Goal: Complete application form: Complete application form

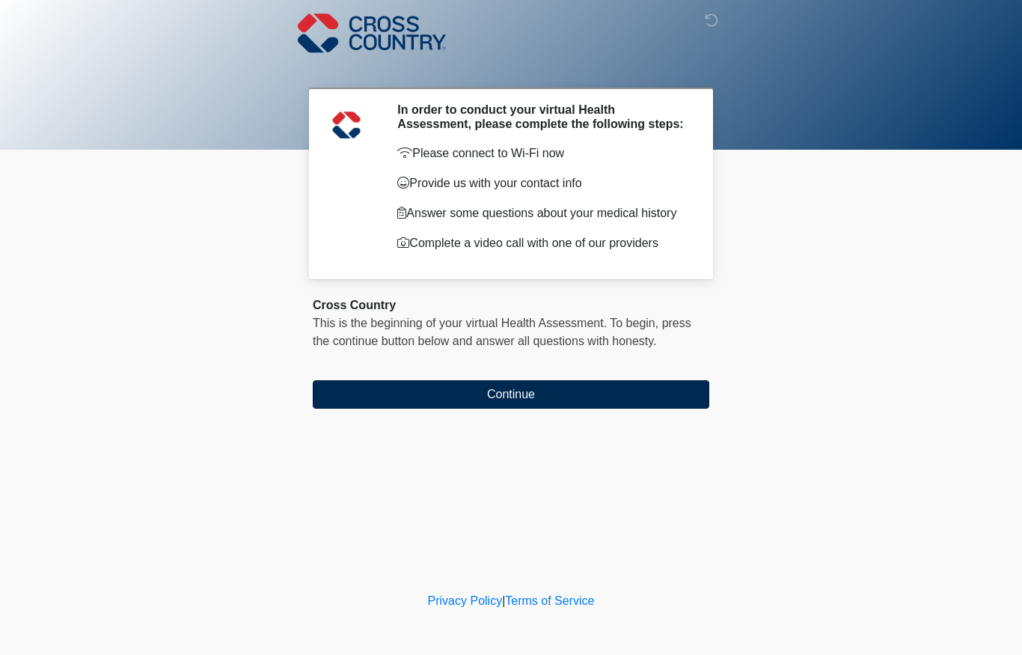
click at [580, 397] on button "Continue" at bounding box center [511, 394] width 396 height 28
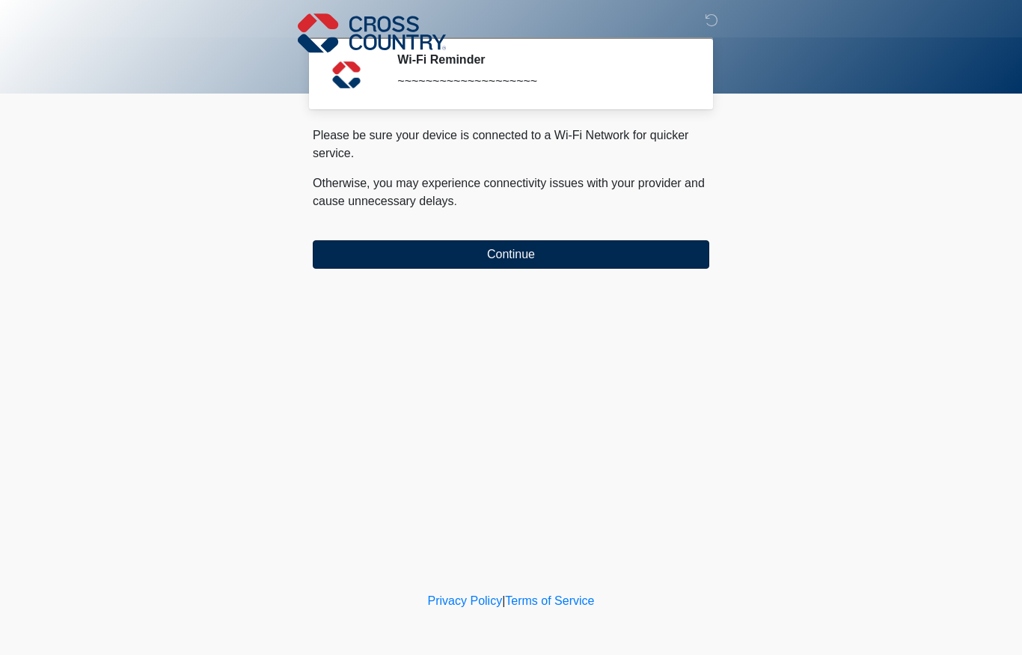
click at [612, 251] on button "Continue" at bounding box center [511, 254] width 396 height 28
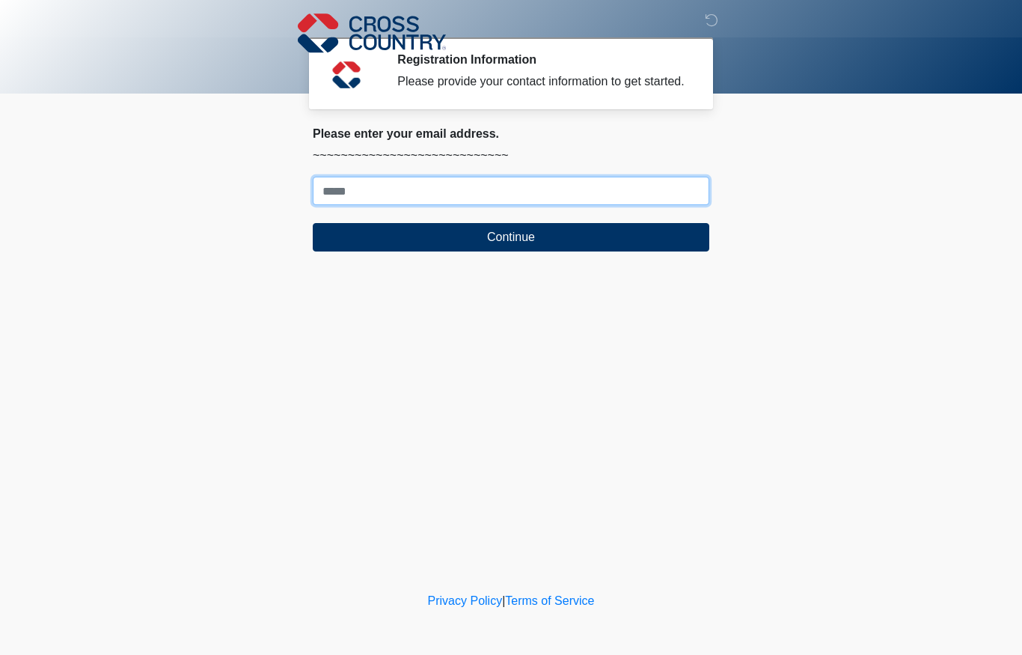
click at [571, 205] on input "Where should we email your response?" at bounding box center [511, 191] width 396 height 28
type input "**********"
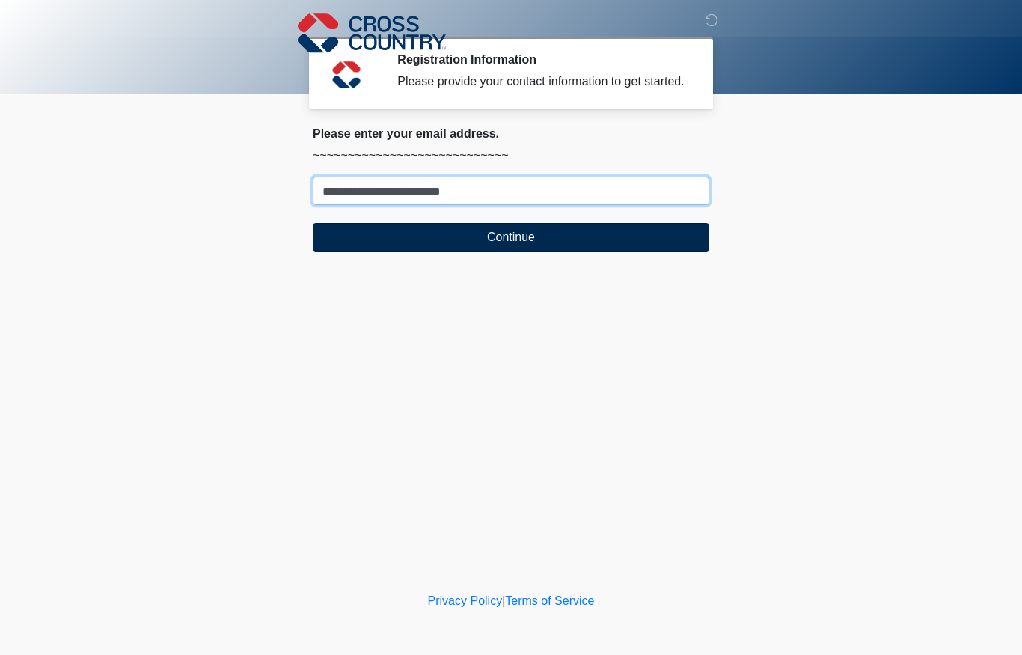
click at [589, 251] on button "Continue" at bounding box center [511, 237] width 396 height 28
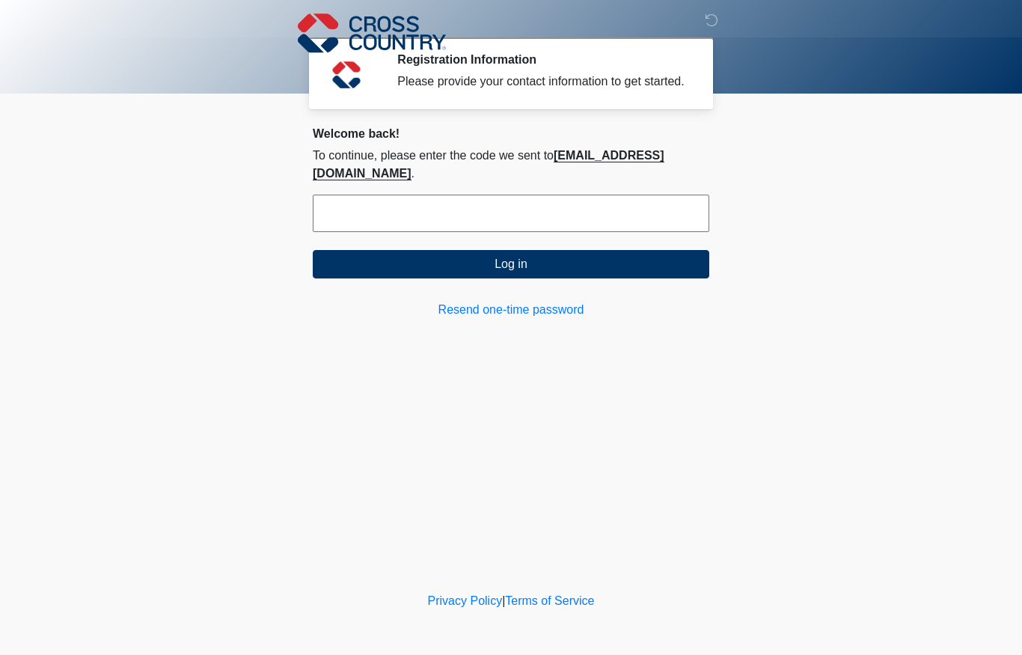
click at [600, 232] on input "text" at bounding box center [511, 212] width 396 height 37
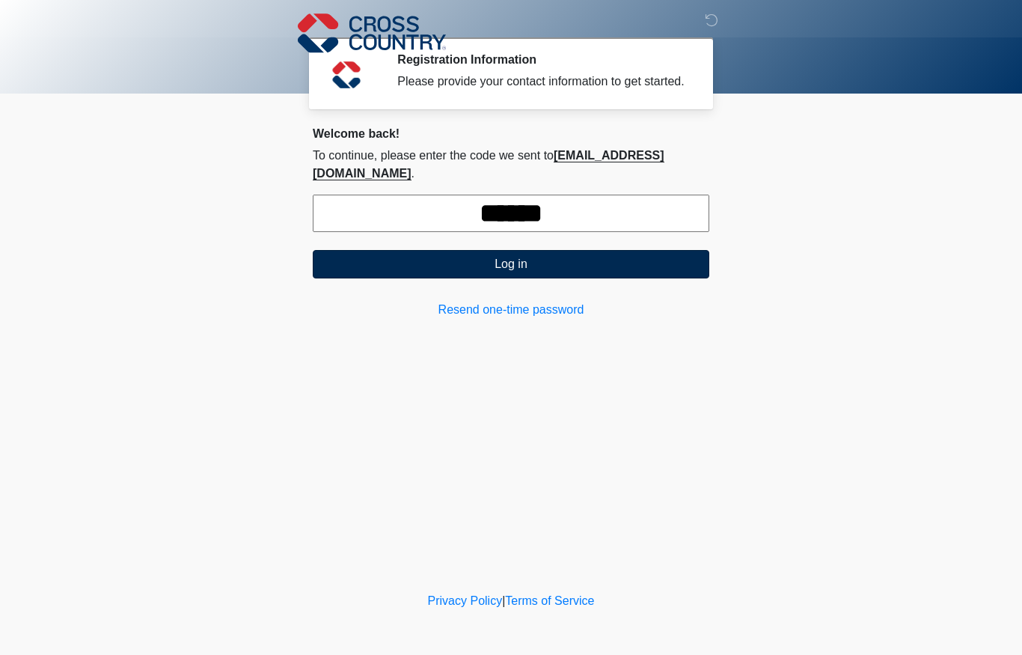
type input "******"
click at [607, 277] on button "Log in" at bounding box center [511, 264] width 396 height 28
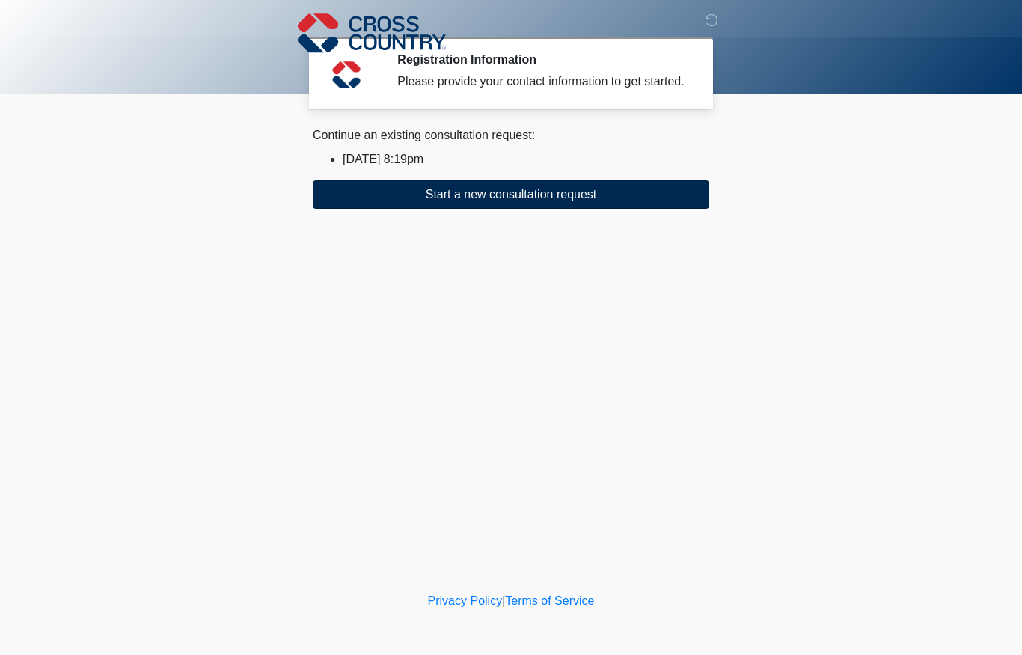
click at [524, 209] on button "Start a new consultation request" at bounding box center [511, 194] width 396 height 28
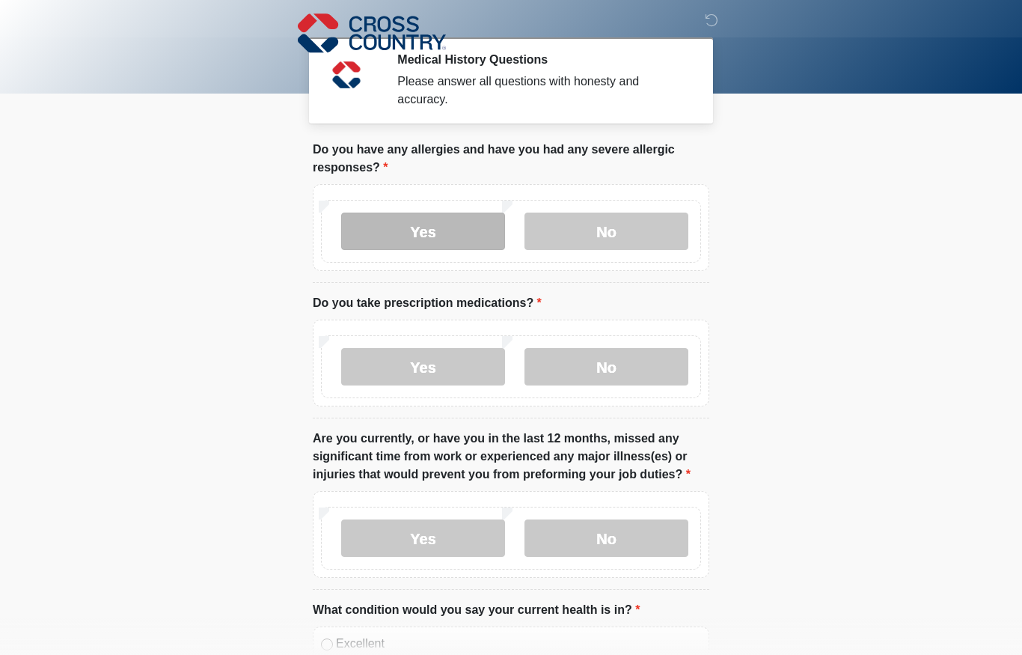
click at [458, 227] on label "Yes" at bounding box center [423, 230] width 164 height 37
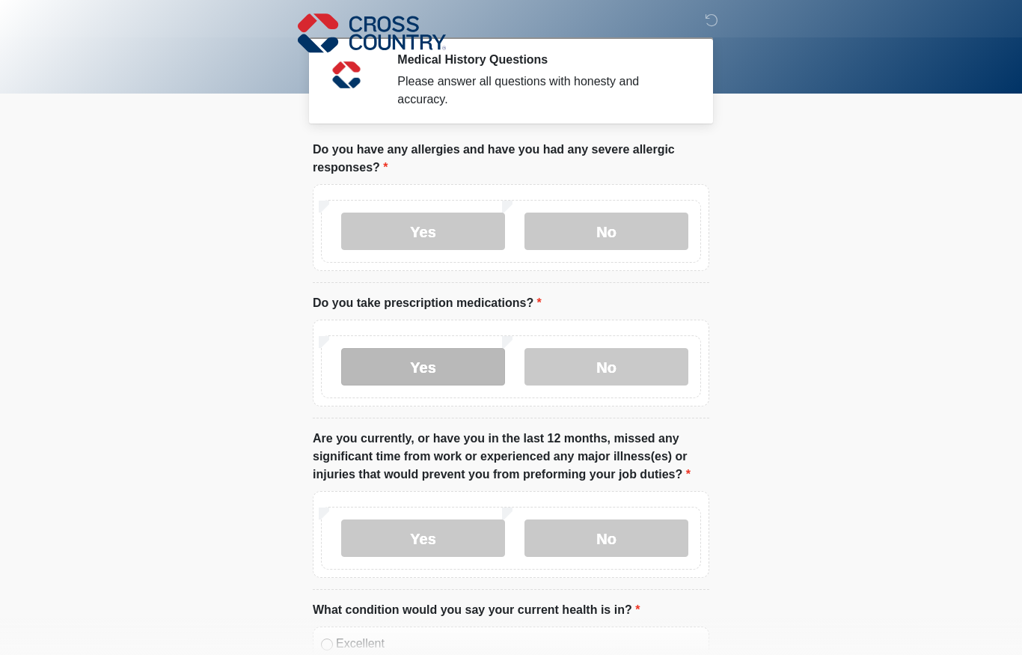
click at [453, 372] on label "Yes" at bounding box center [423, 366] width 164 height 37
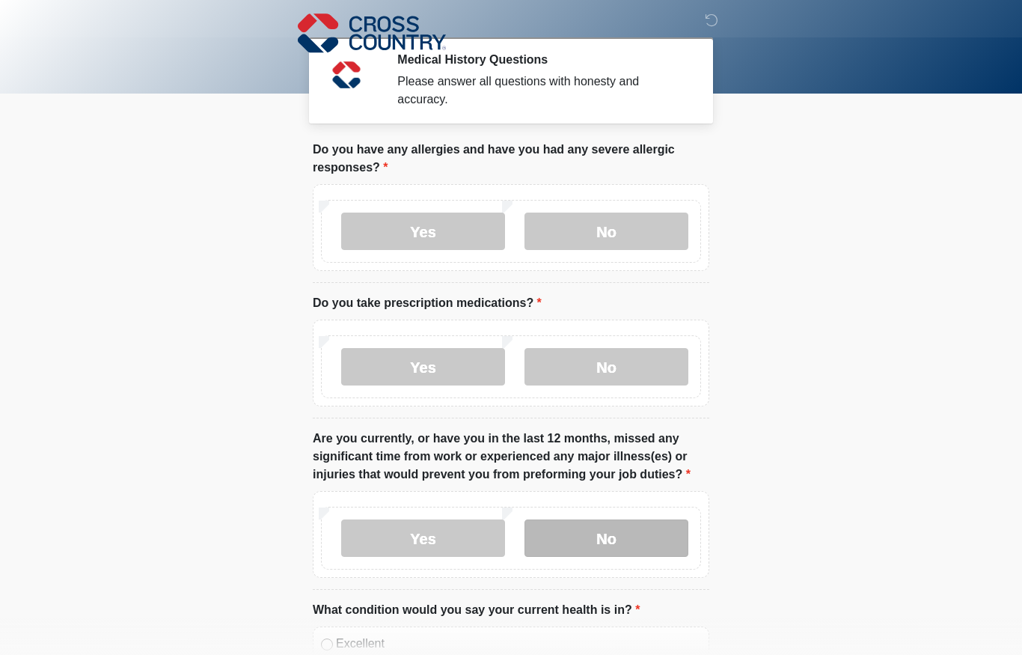
click at [579, 530] on label "No" at bounding box center [606, 537] width 164 height 37
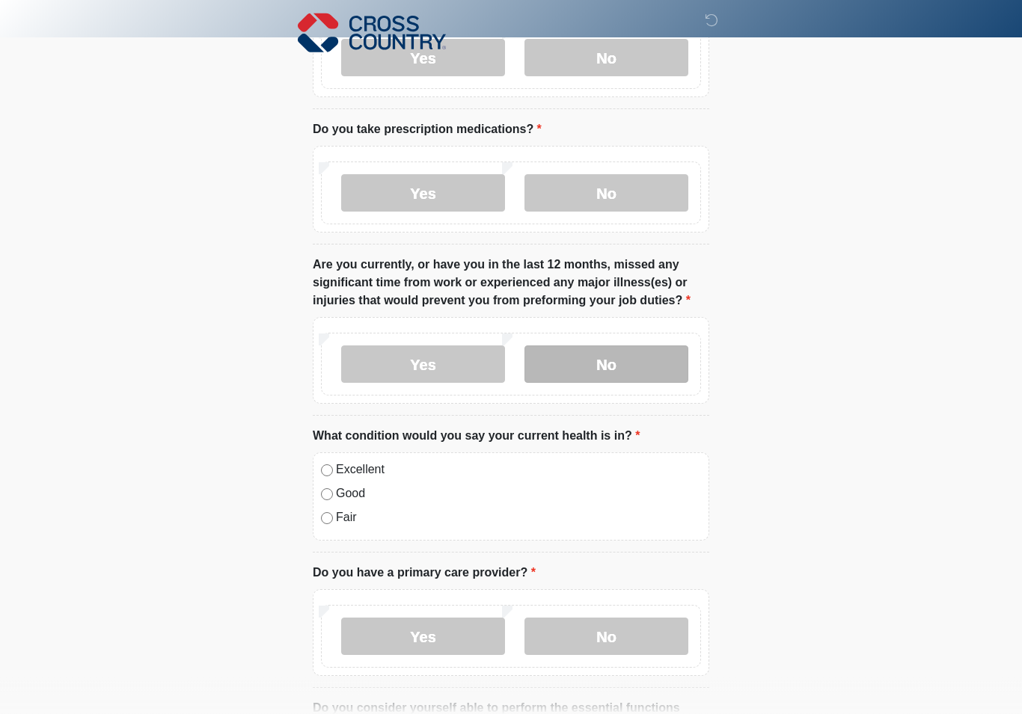
scroll to position [174, 0]
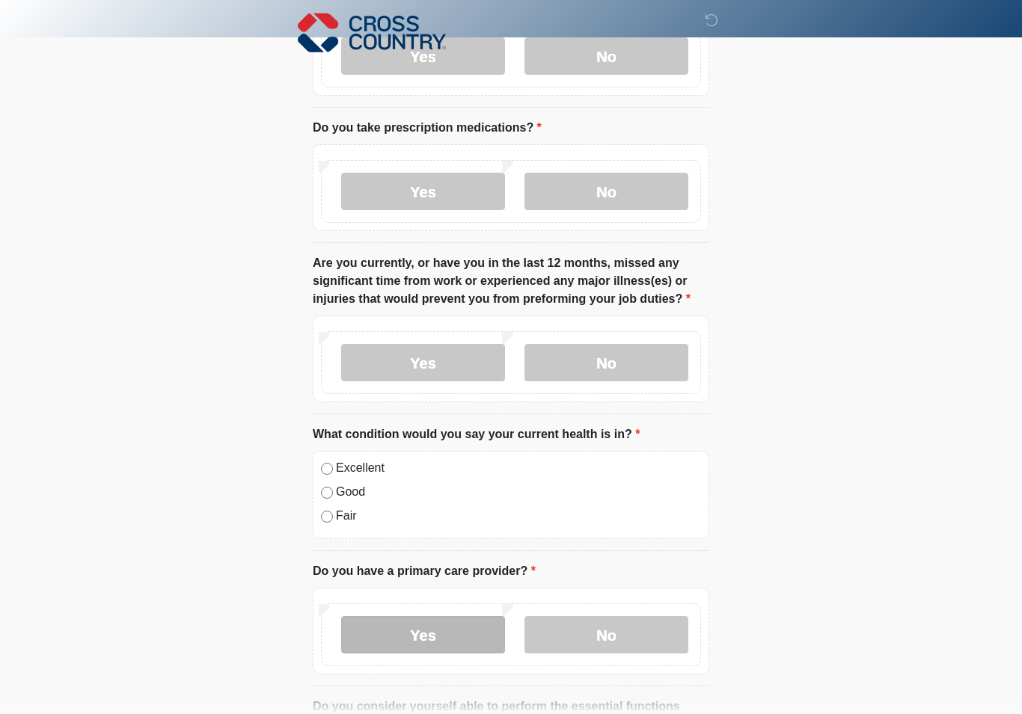
click at [467, 647] on label "Yes" at bounding box center [423, 635] width 164 height 37
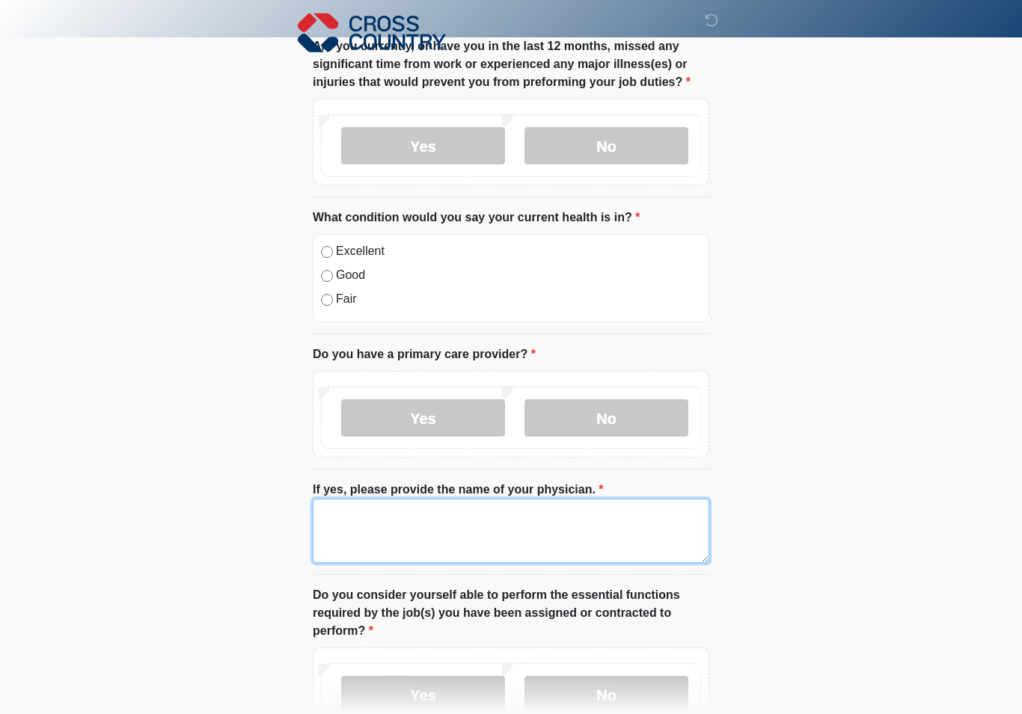
click at [594, 512] on textarea "If yes, please provide the name of your physician." at bounding box center [511, 532] width 396 height 64
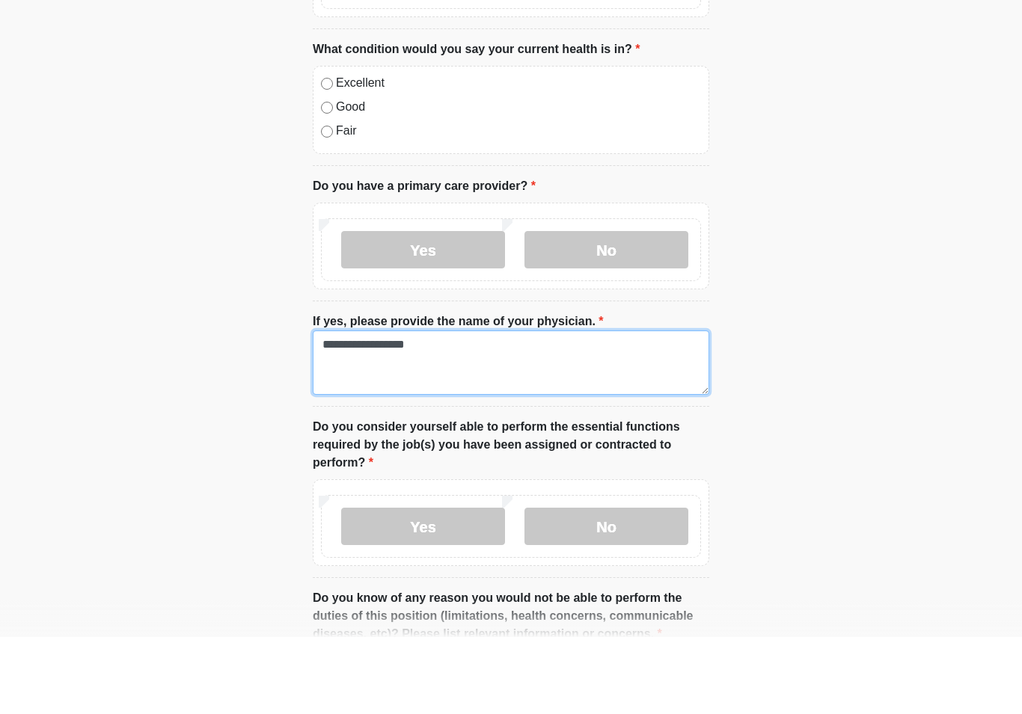
scroll to position [485, 0]
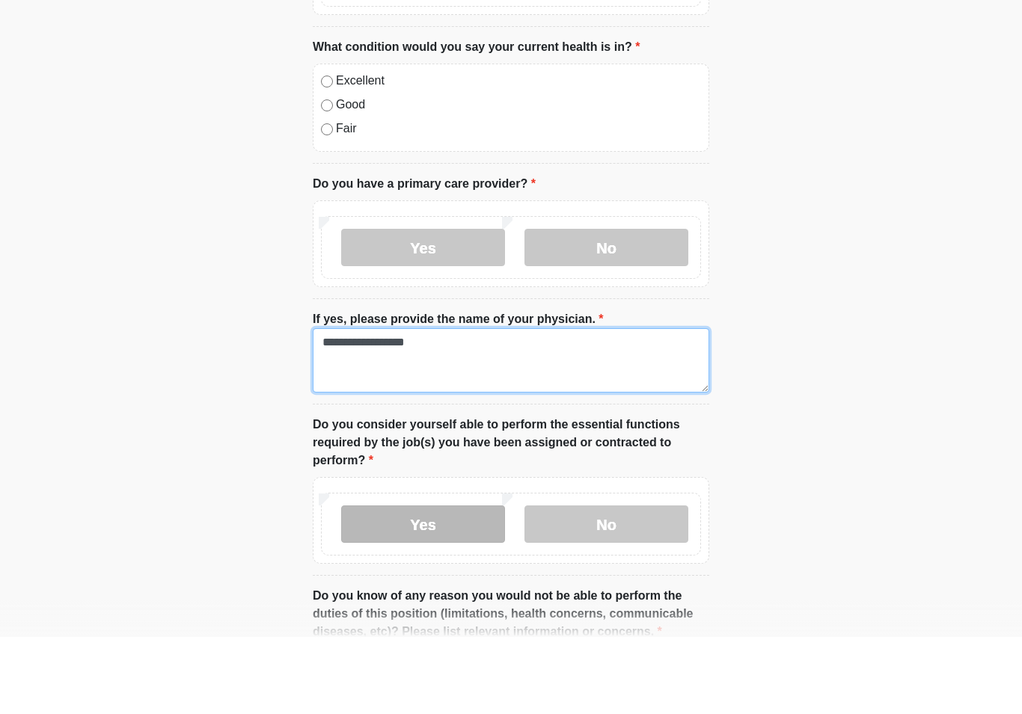
type textarea "**********"
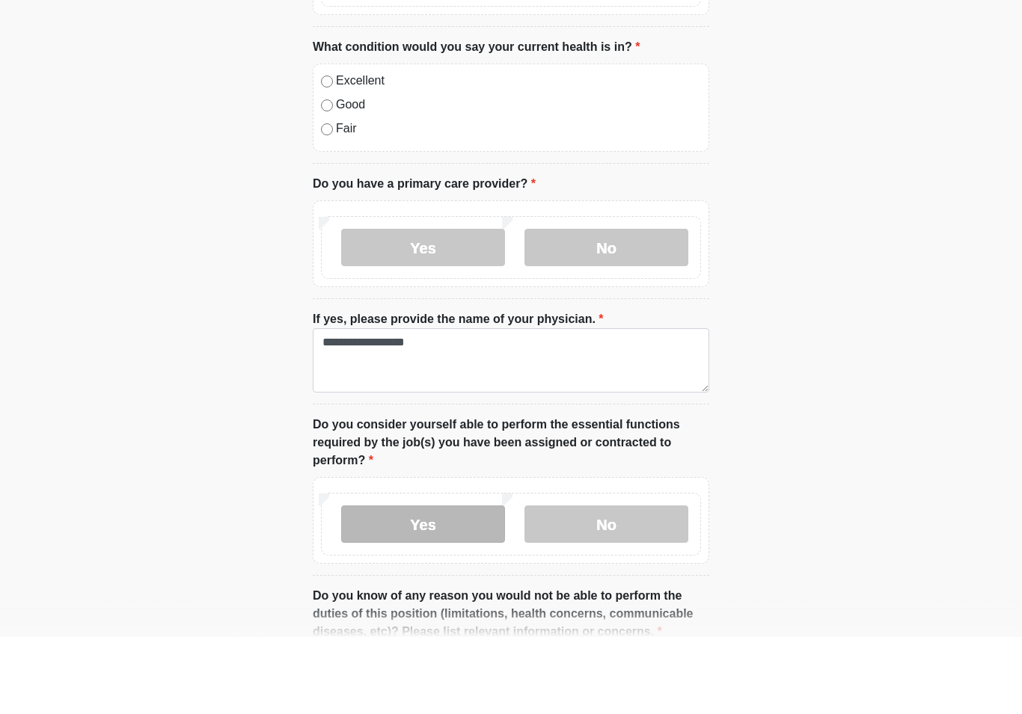
click at [456, 583] on label "Yes" at bounding box center [423, 601] width 164 height 37
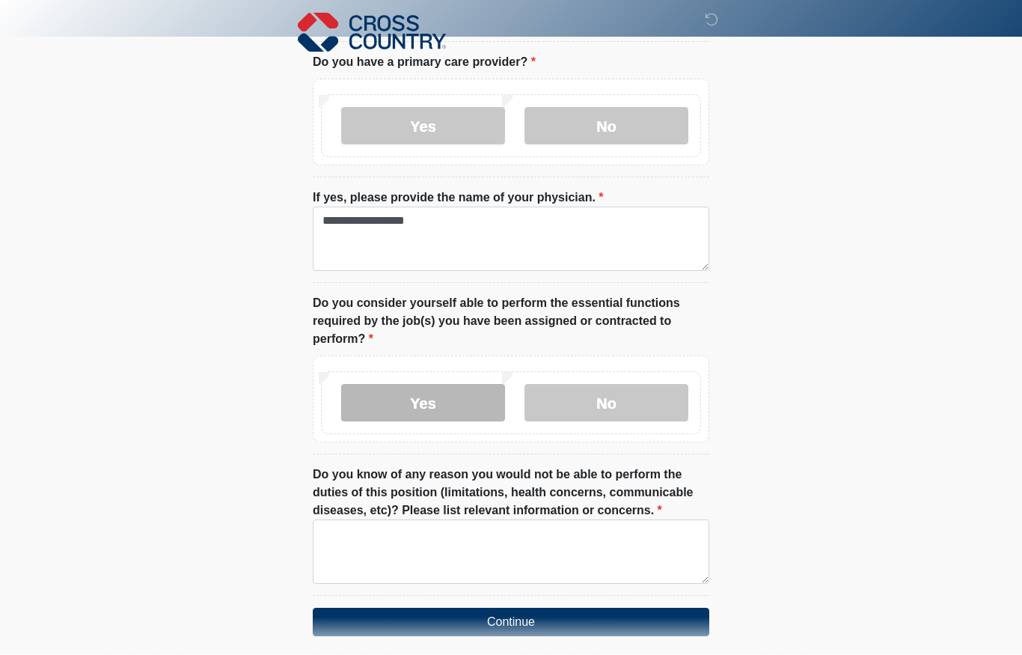
scroll to position [744, 0]
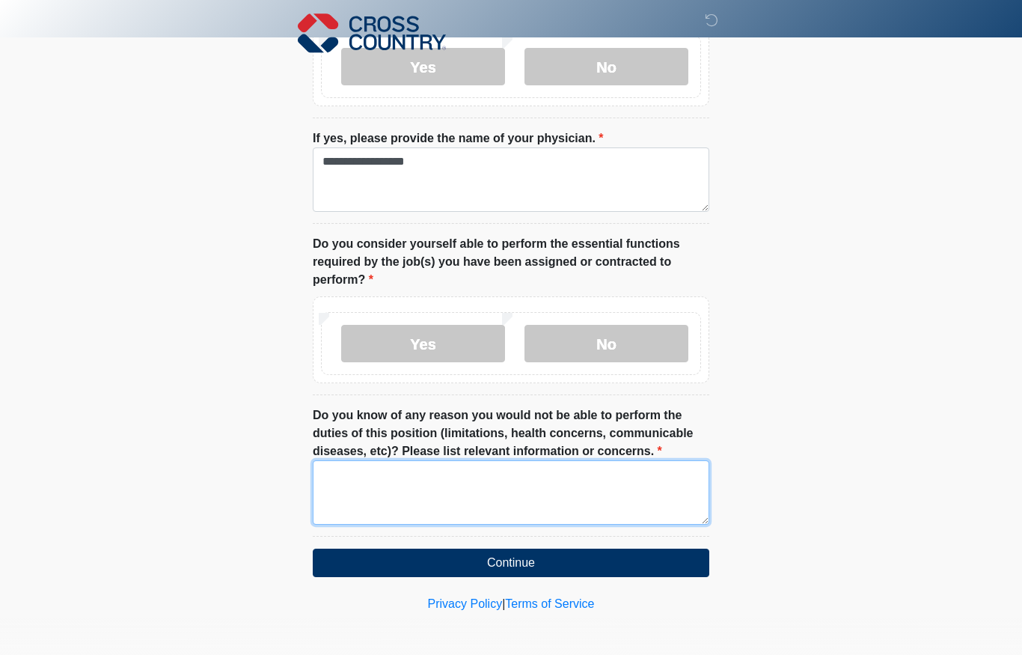
click at [663, 476] on textarea "Do you know of any reason you would not be able to perform the duties of this p…" at bounding box center [511, 492] width 396 height 64
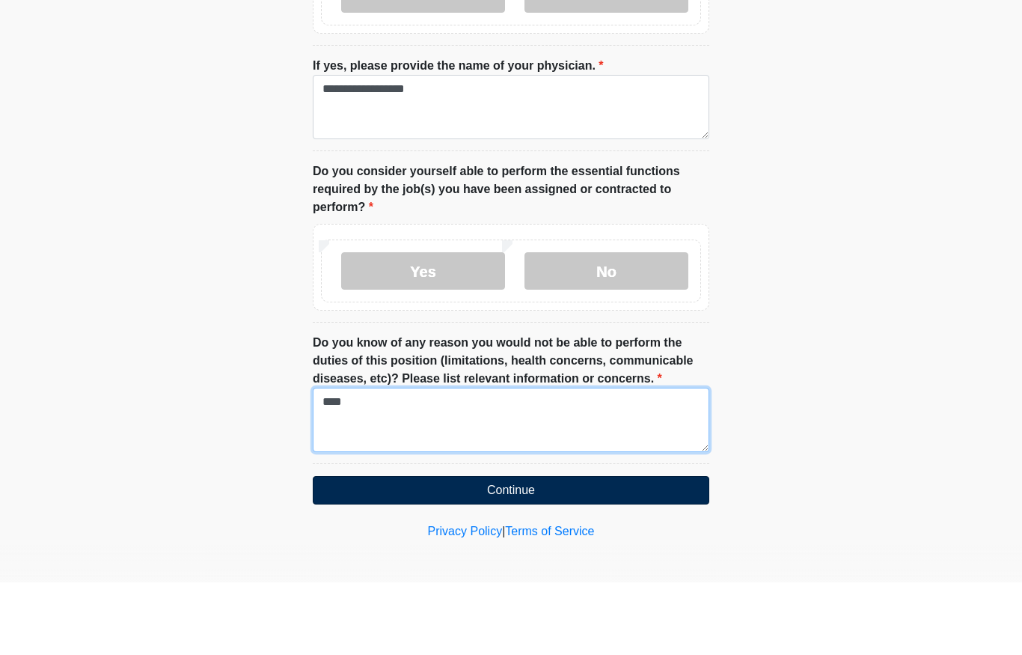
type textarea "****"
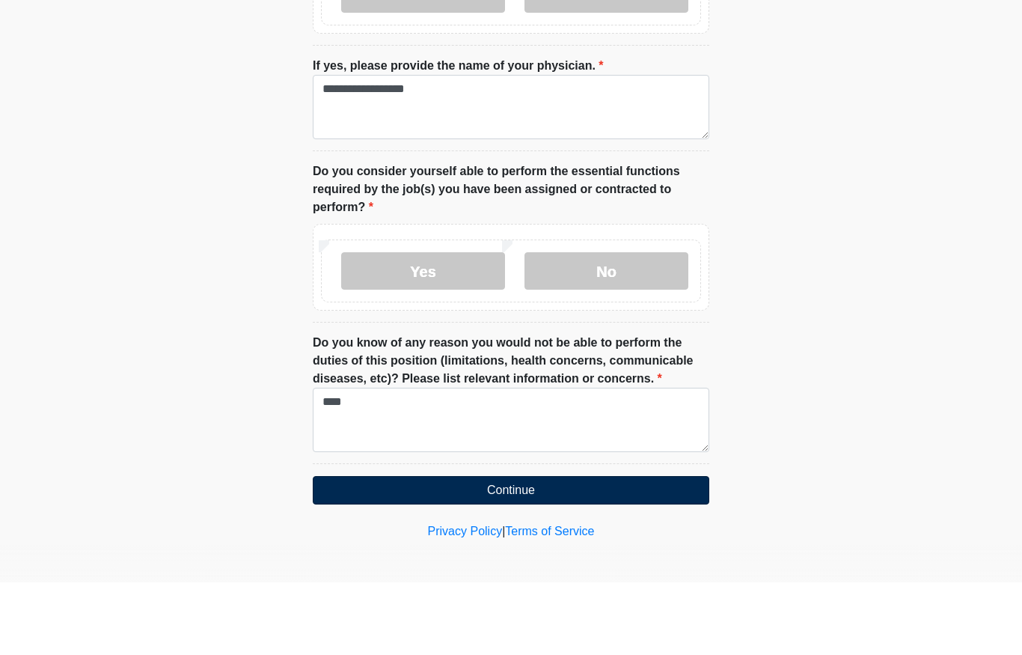
click at [630, 548] on button "Continue" at bounding box center [511, 562] width 396 height 28
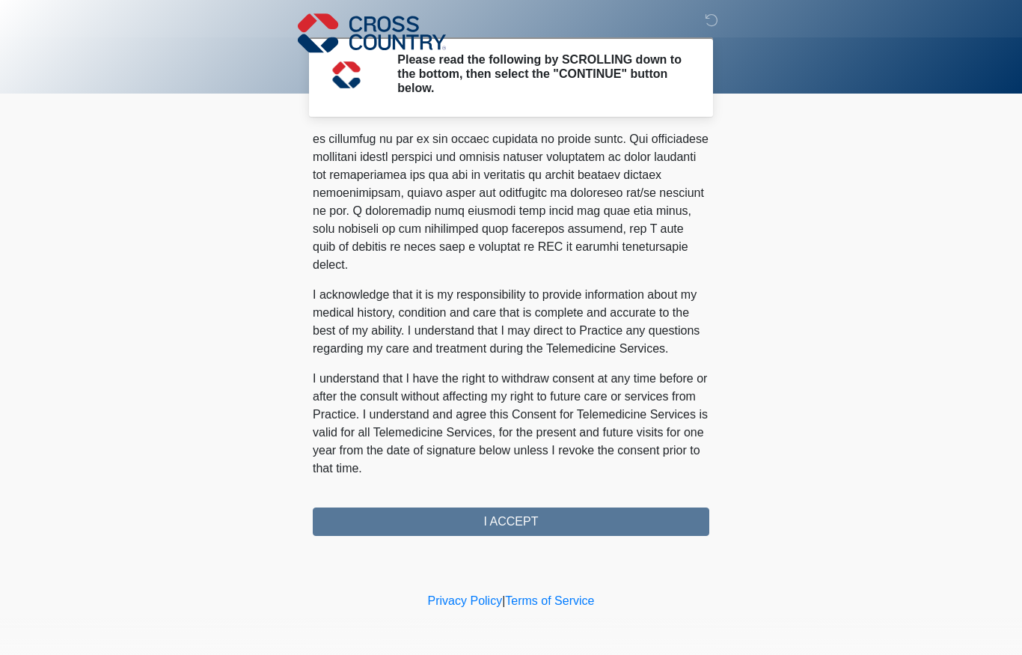
scroll to position [842, 0]
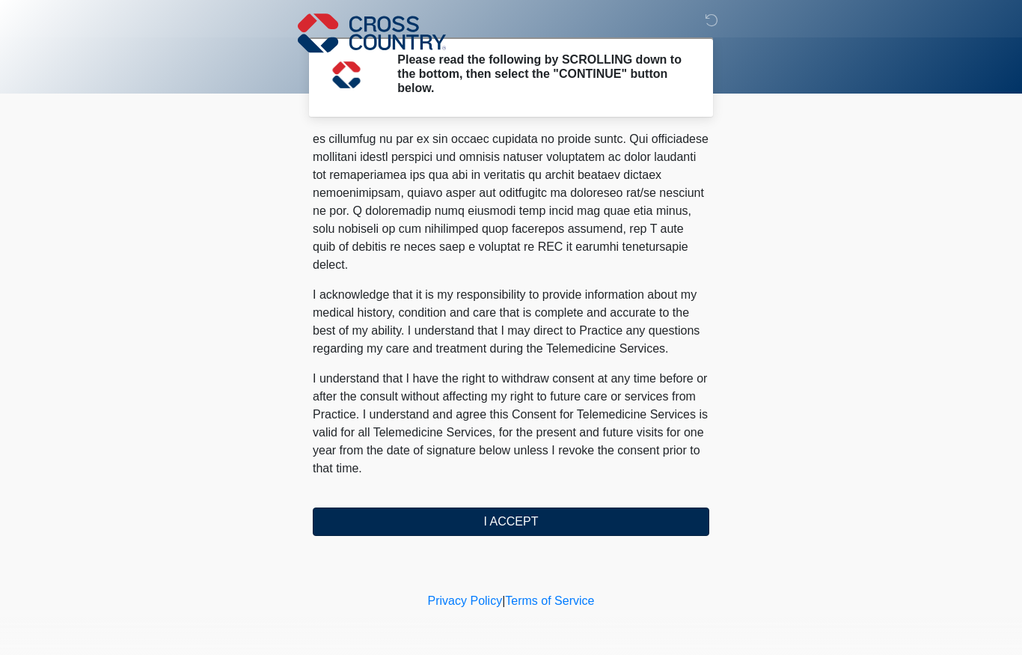
click at [549, 531] on button "I ACCEPT" at bounding box center [511, 521] width 396 height 28
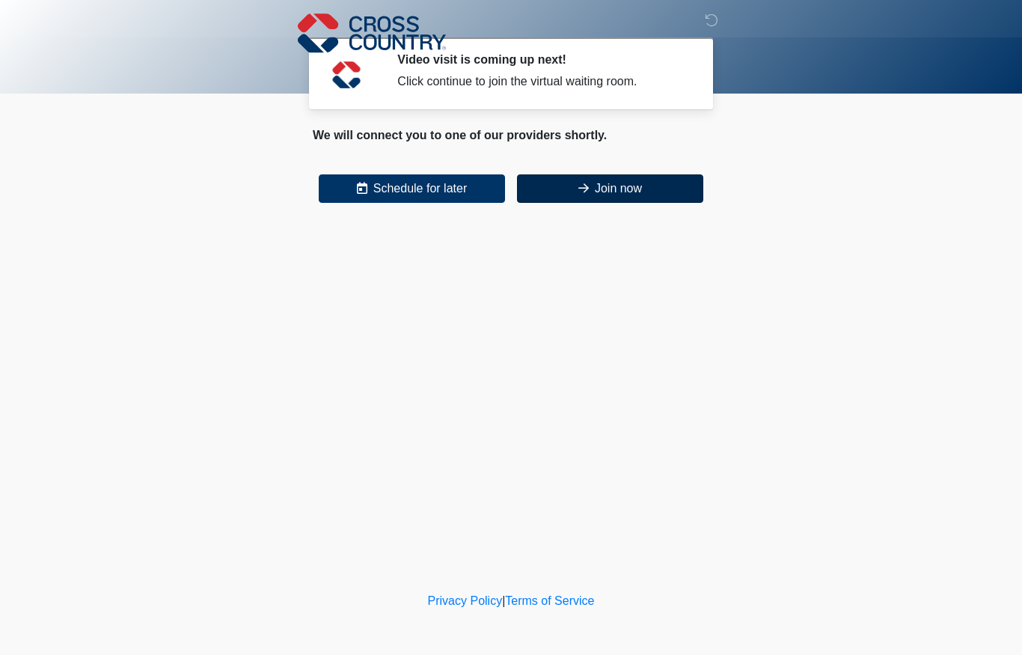
click at [611, 187] on button "Join now" at bounding box center [610, 188] width 186 height 28
